Goal: Information Seeking & Learning: Learn about a topic

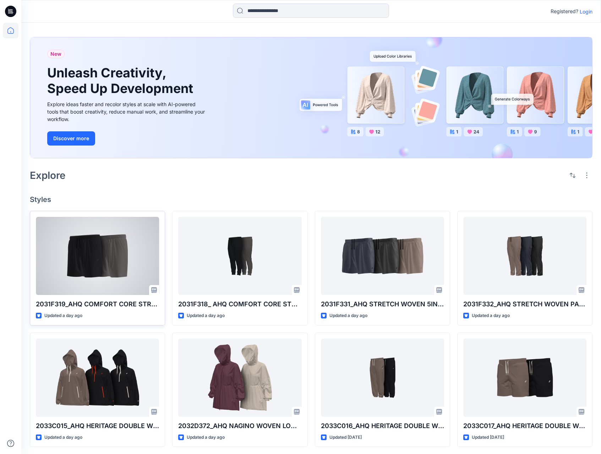
click at [95, 266] on div at bounding box center [97, 256] width 123 height 78
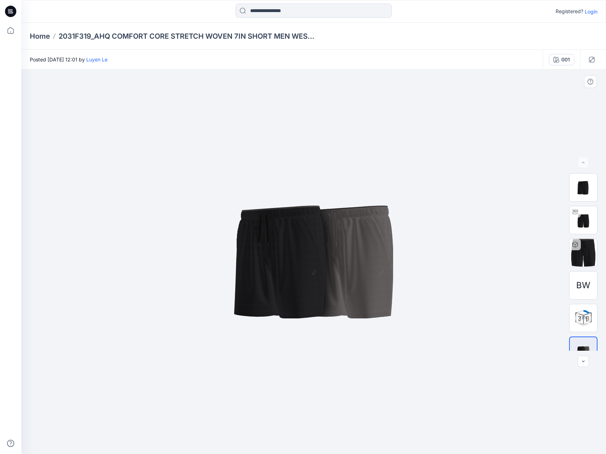
drag, startPoint x: 336, startPoint y: 244, endPoint x: 428, endPoint y: 256, distance: 93.1
click at [327, 243] on img at bounding box center [313, 261] width 355 height 213
click at [575, 217] on div at bounding box center [574, 211] width 11 height 11
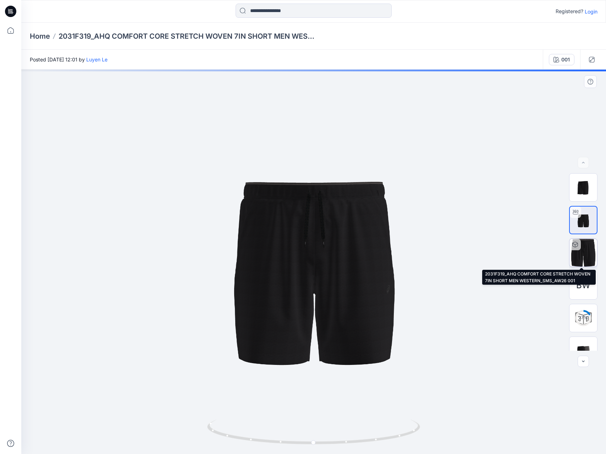
click at [586, 249] on img at bounding box center [583, 253] width 28 height 28
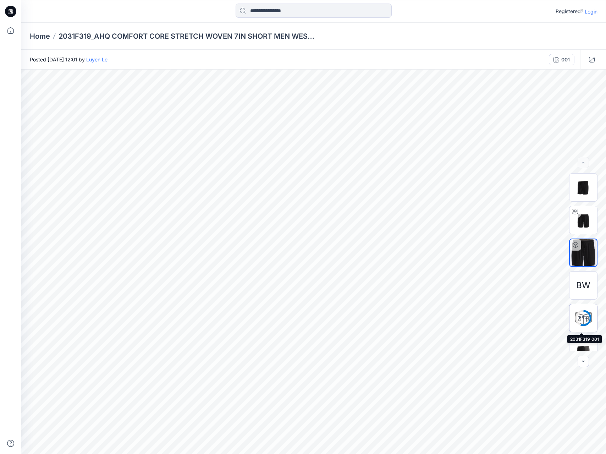
click at [586, 320] on div "56 %" at bounding box center [583, 318] width 17 height 6
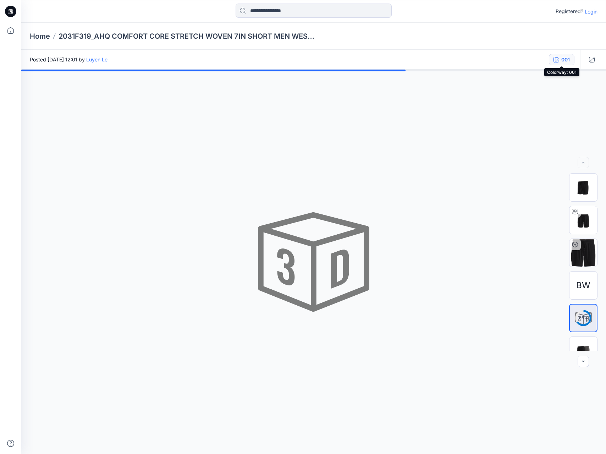
click at [561, 59] on div "001" at bounding box center [565, 60] width 9 height 8
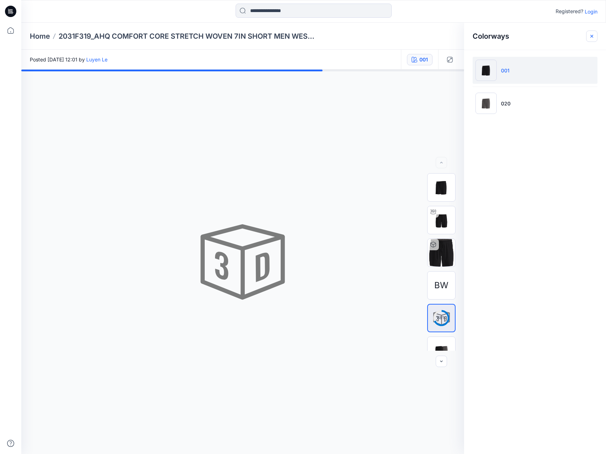
click at [591, 37] on icon "button" at bounding box center [592, 36] width 6 height 6
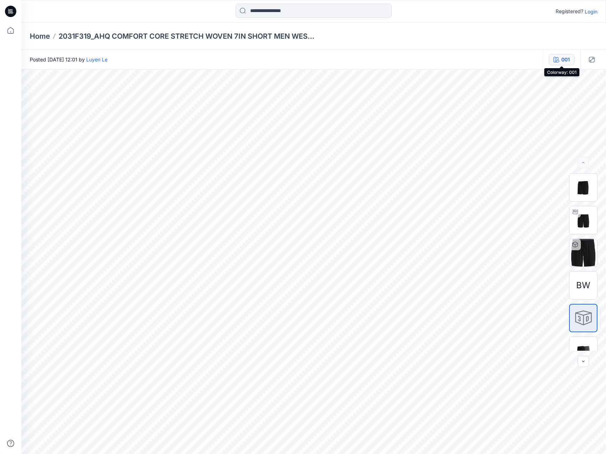
click at [559, 63] on button "001" at bounding box center [562, 59] width 26 height 11
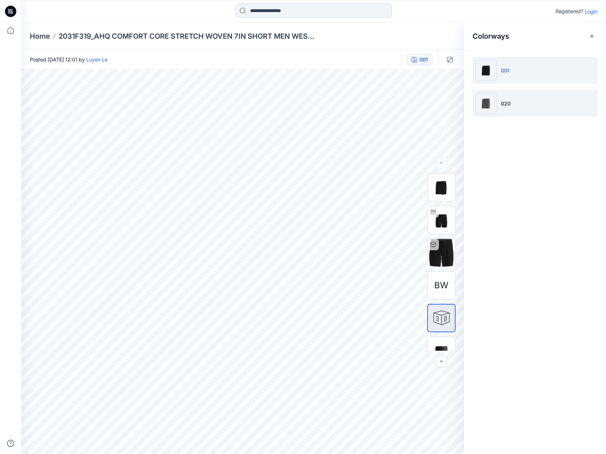
click at [525, 103] on li "020" at bounding box center [535, 103] width 125 height 27
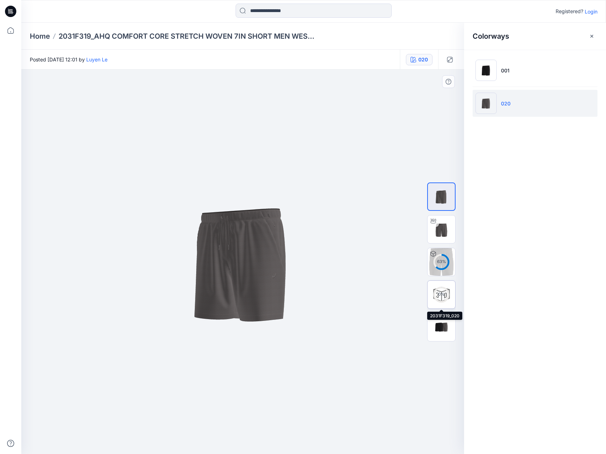
click at [442, 282] on div "0 %" at bounding box center [441, 294] width 28 height 28
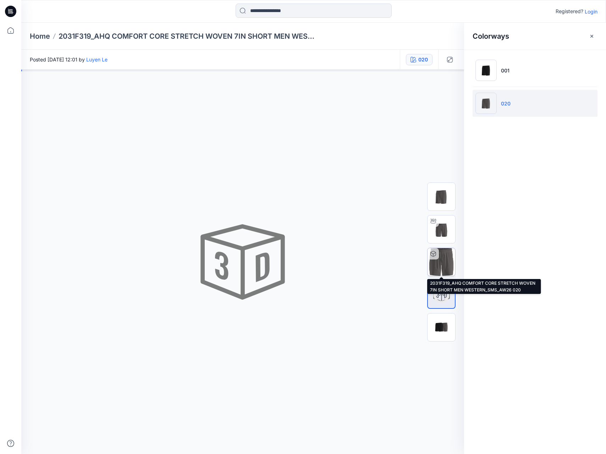
click at [444, 264] on img at bounding box center [441, 262] width 28 height 28
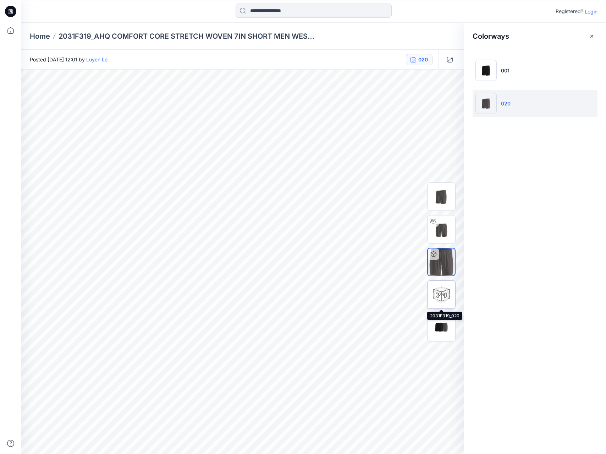
click at [435, 286] on icon at bounding box center [441, 294] width 17 height 17
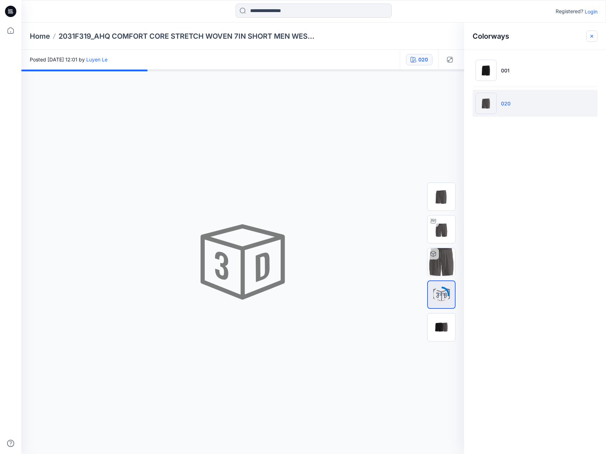
click at [592, 35] on icon "button" at bounding box center [591, 36] width 2 height 2
